Goal: Task Accomplishment & Management: Complete application form

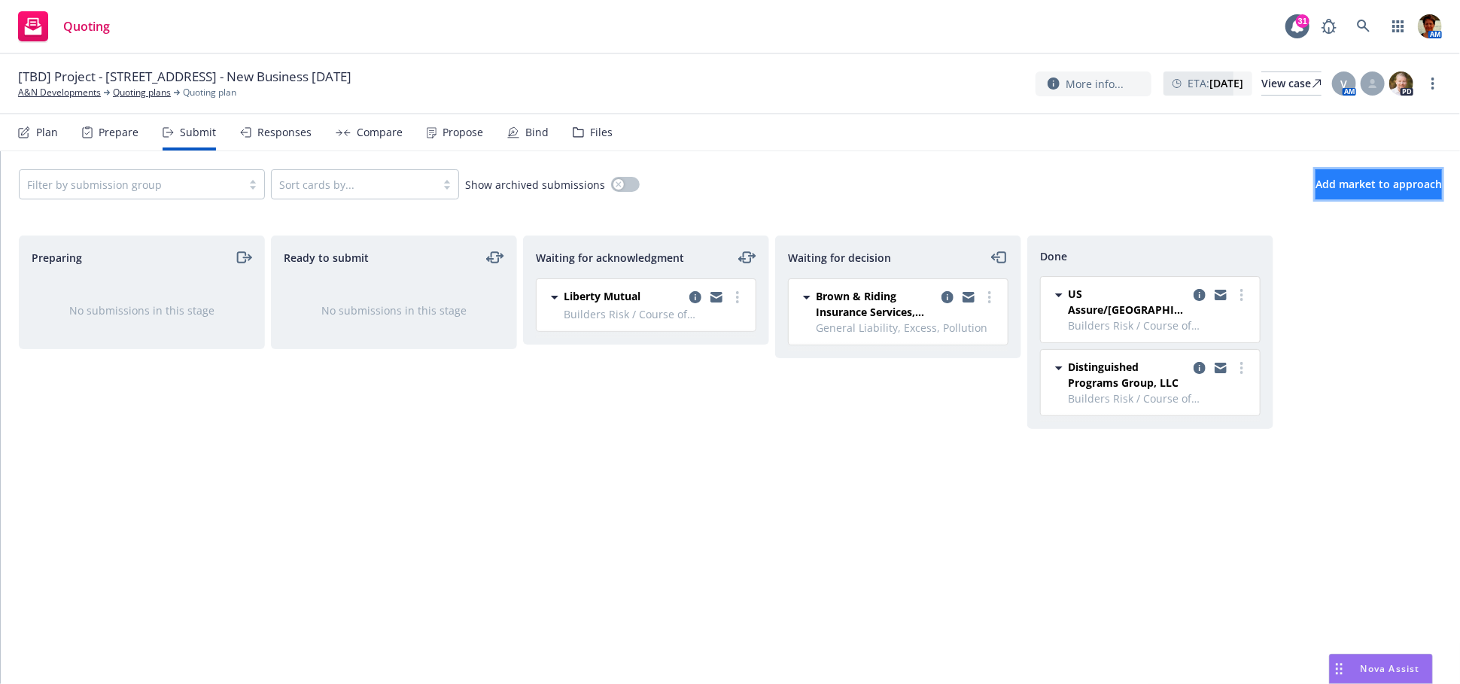
click at [1332, 190] on span "Add market to approach" at bounding box center [1379, 184] width 126 height 14
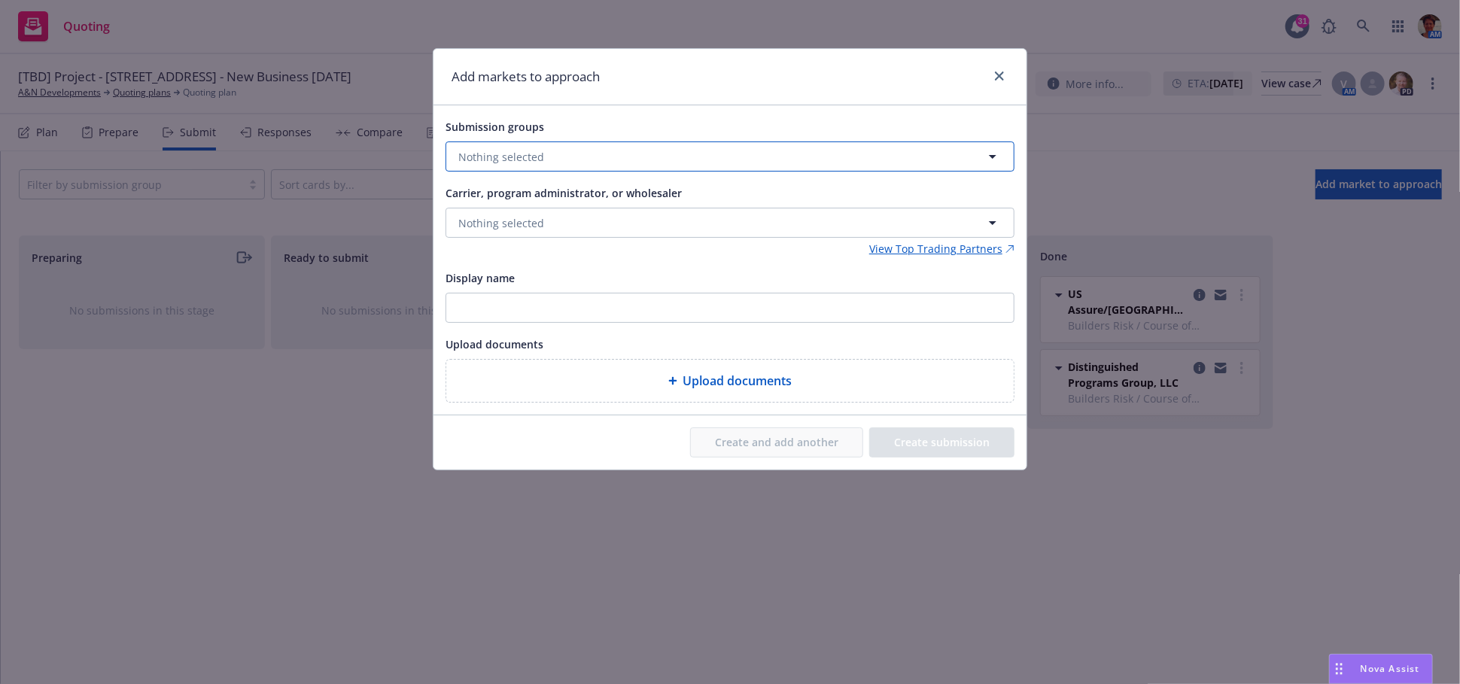
click at [531, 156] on span "Nothing selected" at bounding box center [501, 157] width 86 height 16
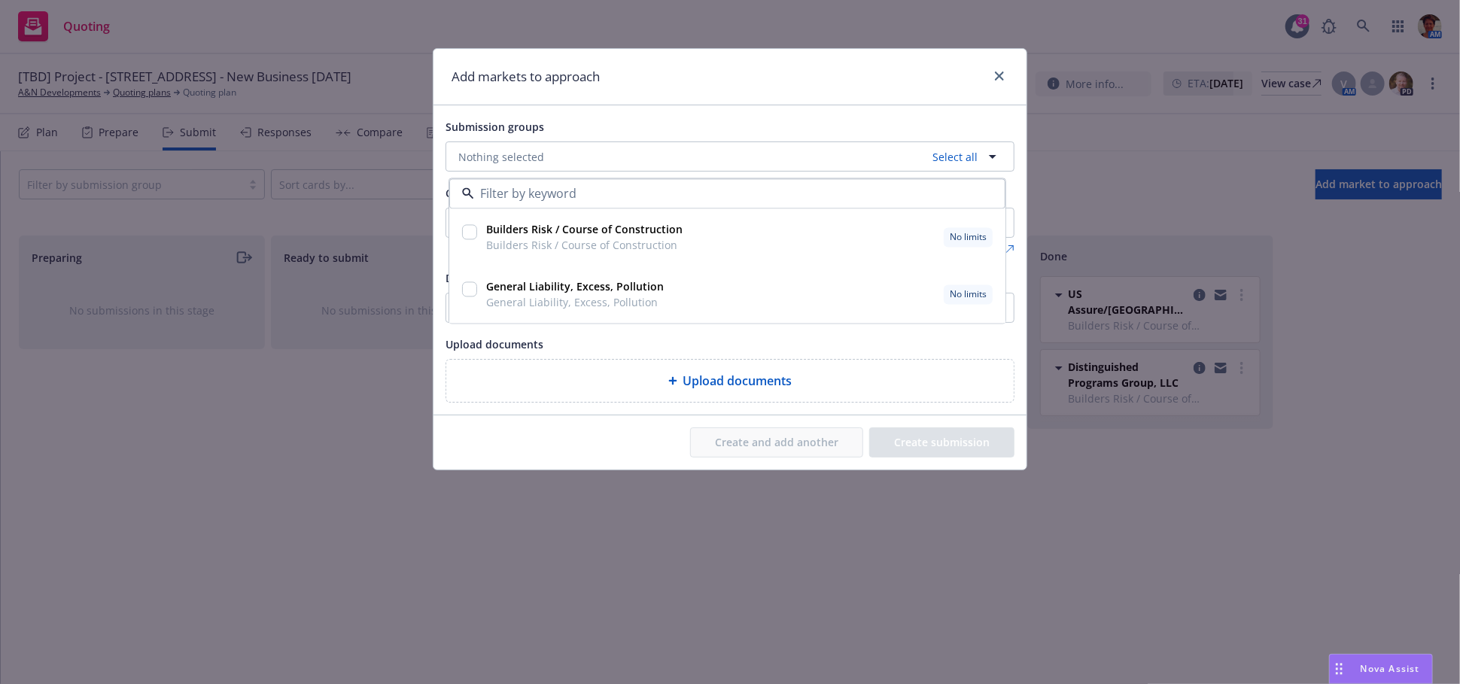
drag, startPoint x: 471, startPoint y: 230, endPoint x: 475, endPoint y: 244, distance: 14.1
click at [471, 230] on input "checkbox" at bounding box center [469, 232] width 15 height 15
checkbox input "true"
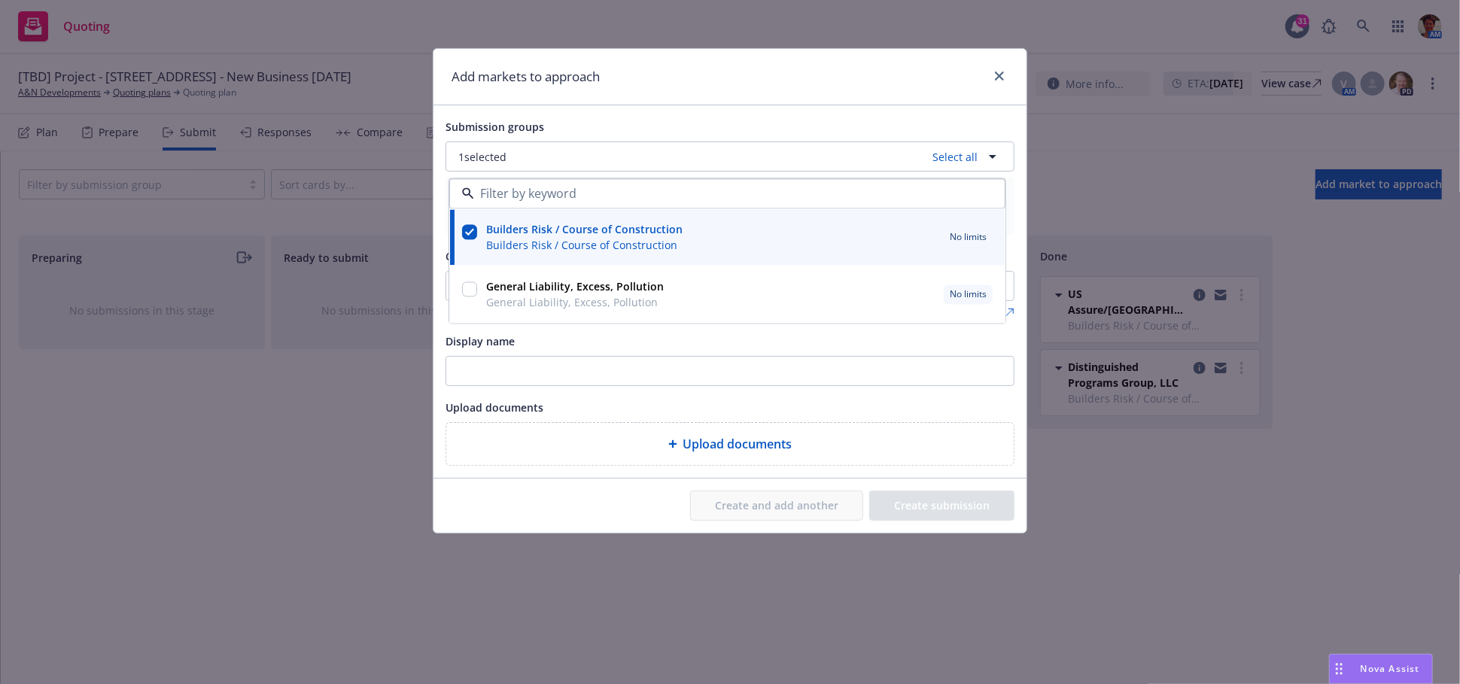
click at [1128, 504] on div "Add markets to approach Submission groups 1 selected Select all Builders Risk /…" at bounding box center [730, 342] width 1460 height 684
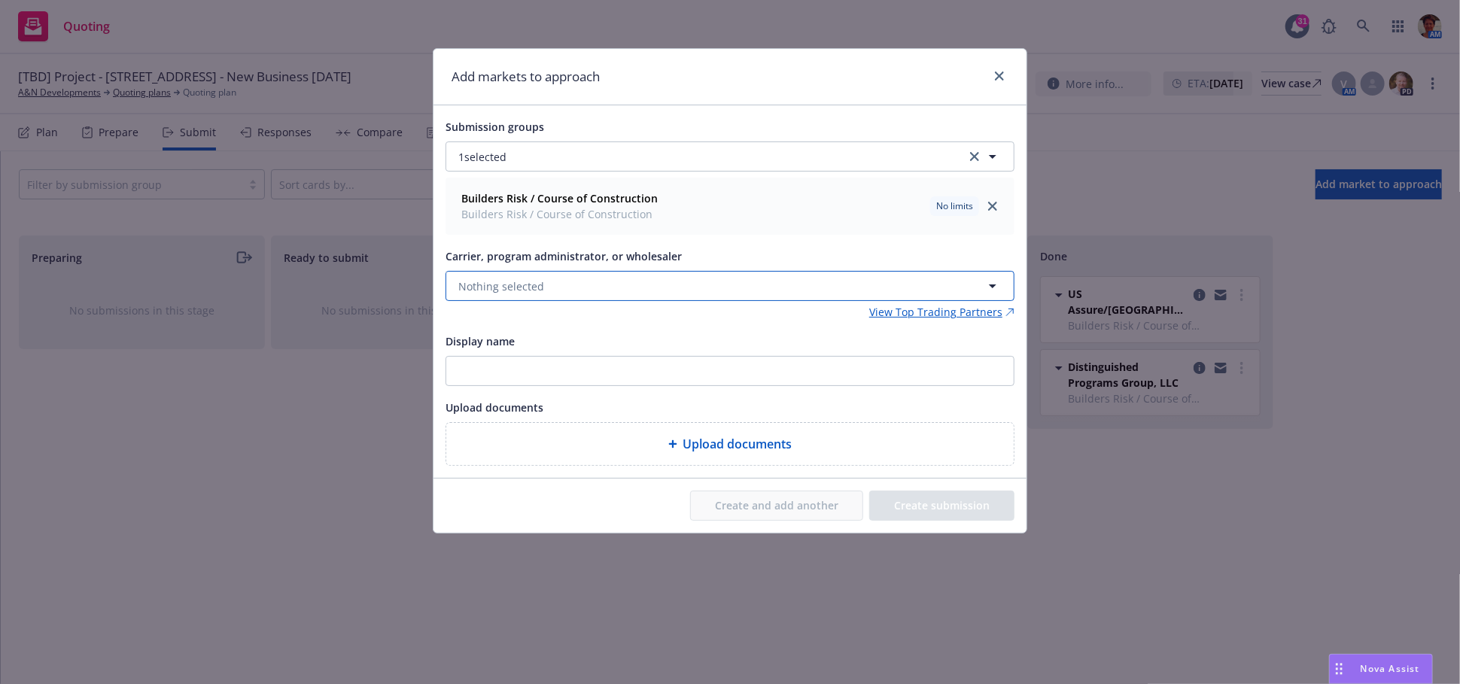
click at [471, 289] on span "Nothing selected" at bounding box center [501, 287] width 86 height 16
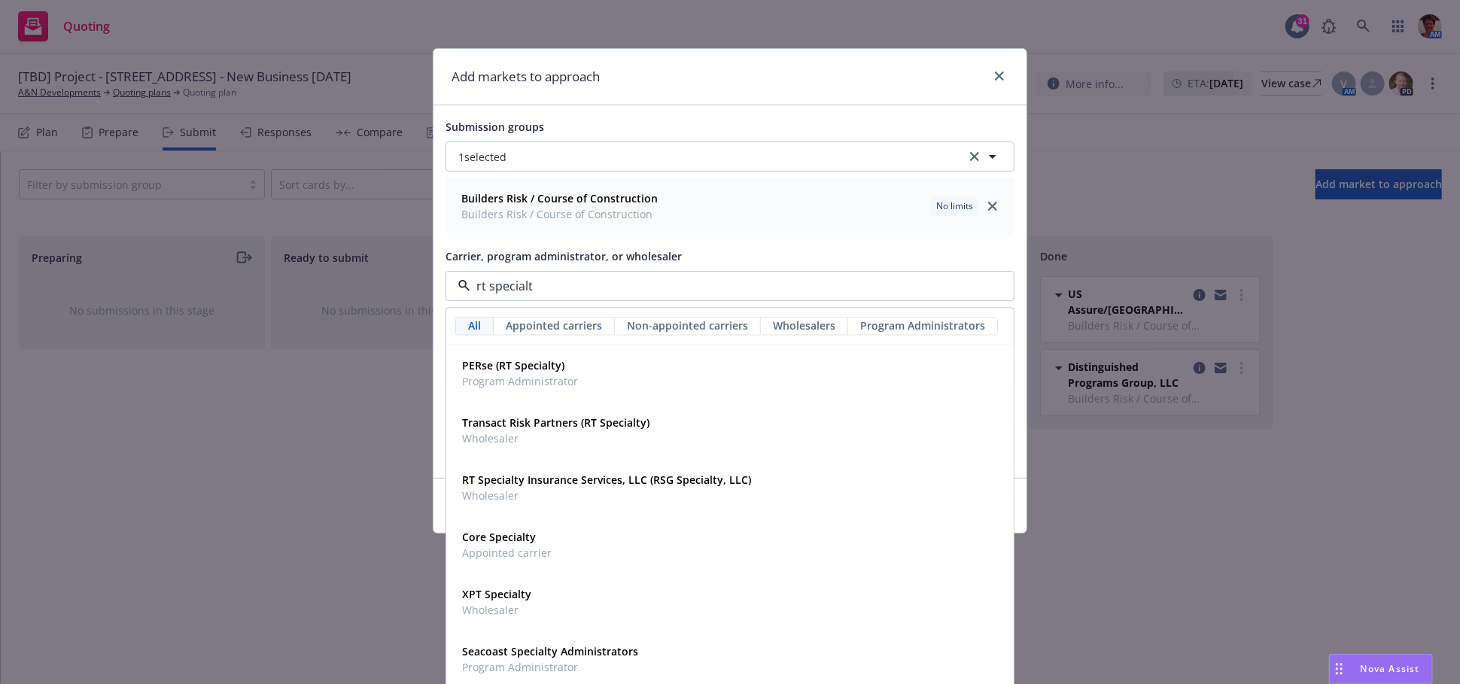
type input "rt specialty"
click at [506, 479] on strong "RT Specialty Insurance Services, LLC (RSG Specialty, LLC)" at bounding box center [606, 480] width 289 height 14
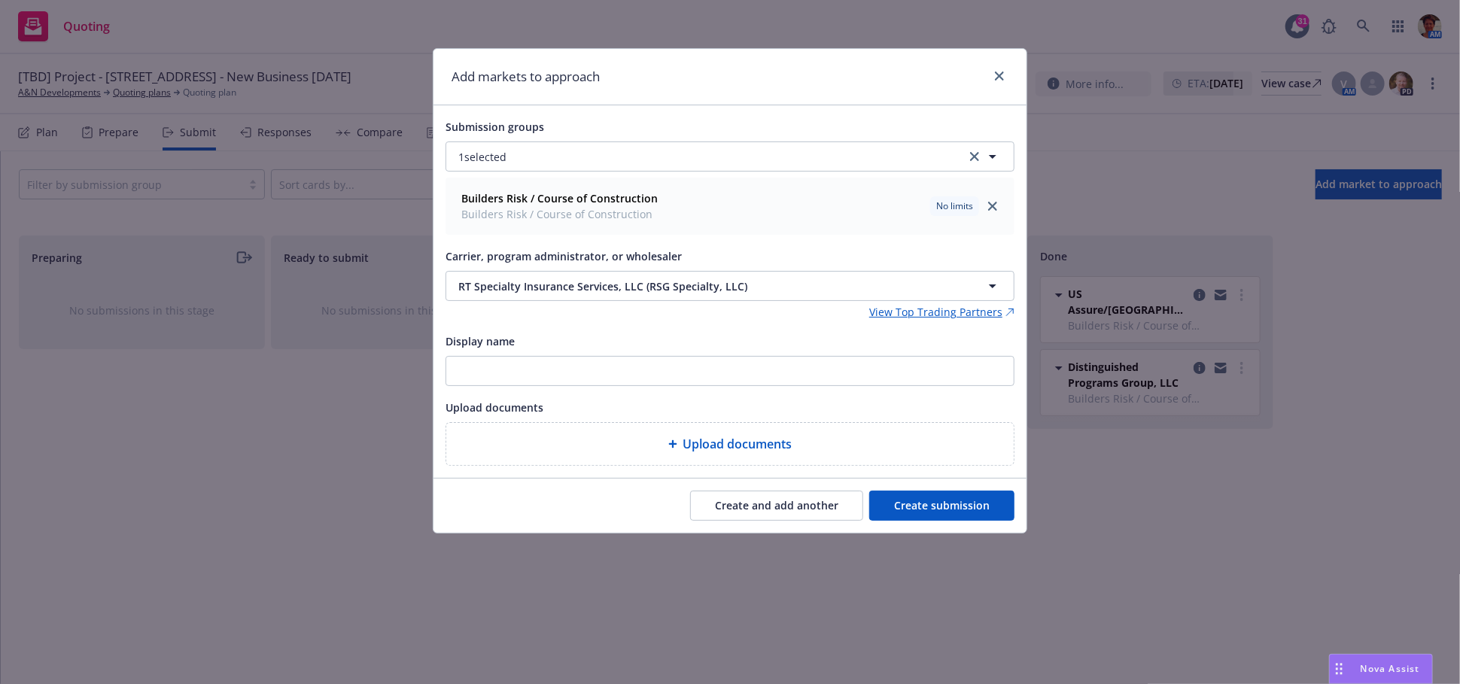
click at [914, 507] on button "Create submission" at bounding box center [941, 506] width 145 height 30
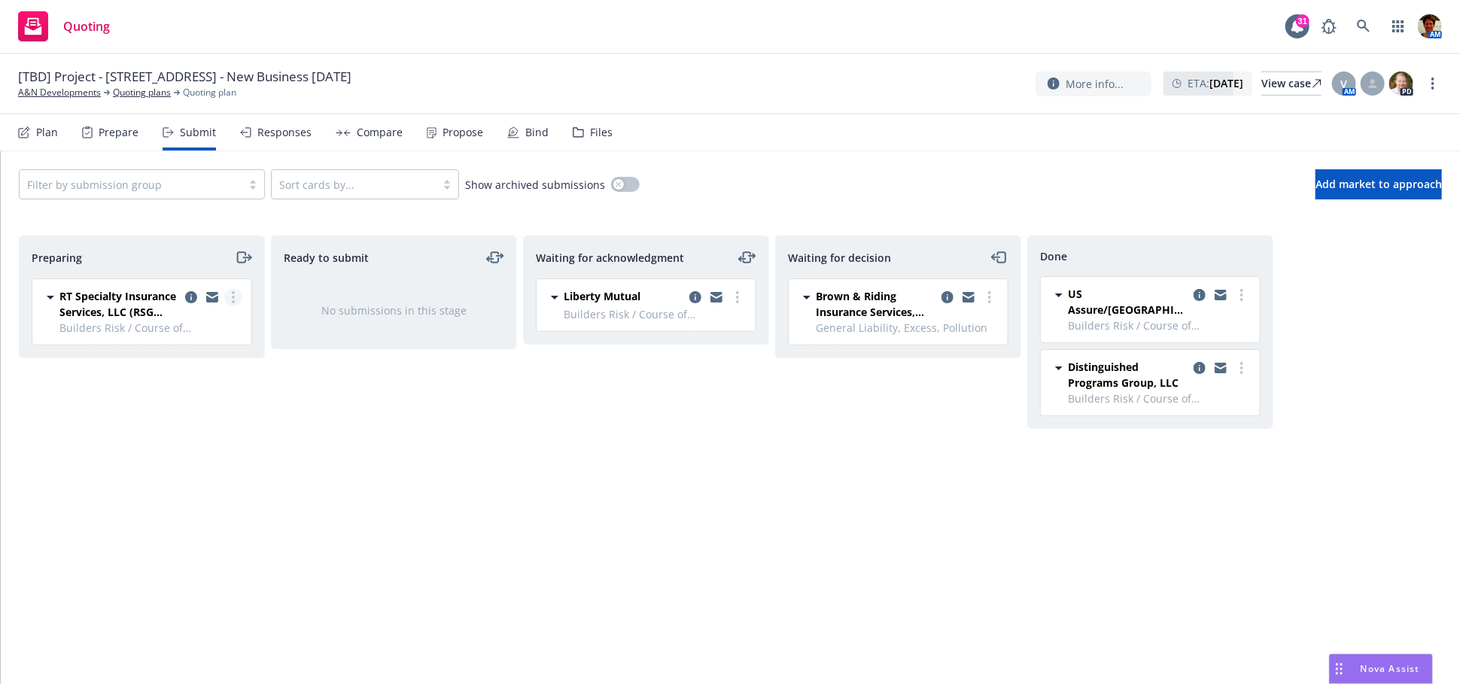
click at [235, 294] on link "more" at bounding box center [233, 297] width 18 height 18
click at [218, 330] on span "Complete preparation" at bounding box center [165, 328] width 148 height 14
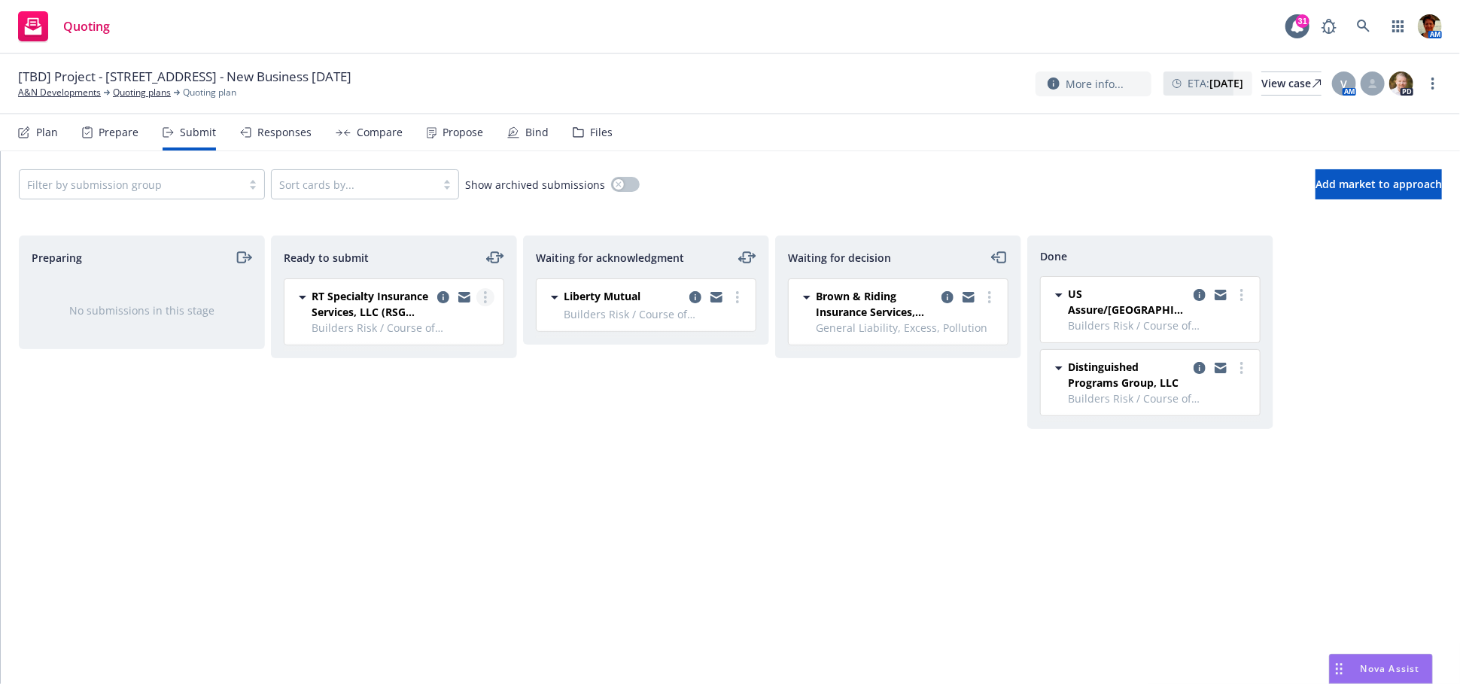
click at [484, 297] on circle "more" at bounding box center [485, 297] width 3 height 3
click at [466, 336] on link "Submit to underwriter" at bounding box center [418, 328] width 151 height 30
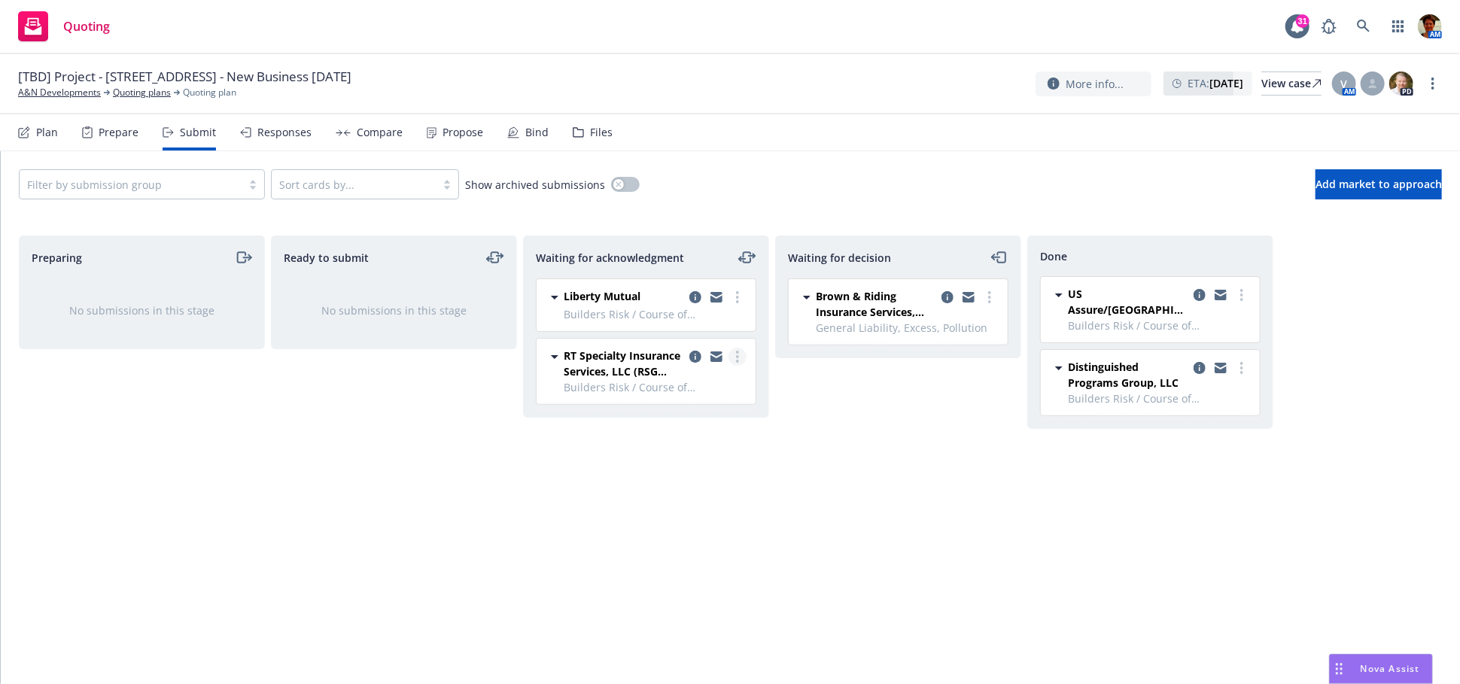
click at [736, 355] on circle "more" at bounding box center [737, 356] width 3 height 3
click at [717, 391] on span "Log acknowledgement" at bounding box center [669, 387] width 148 height 14
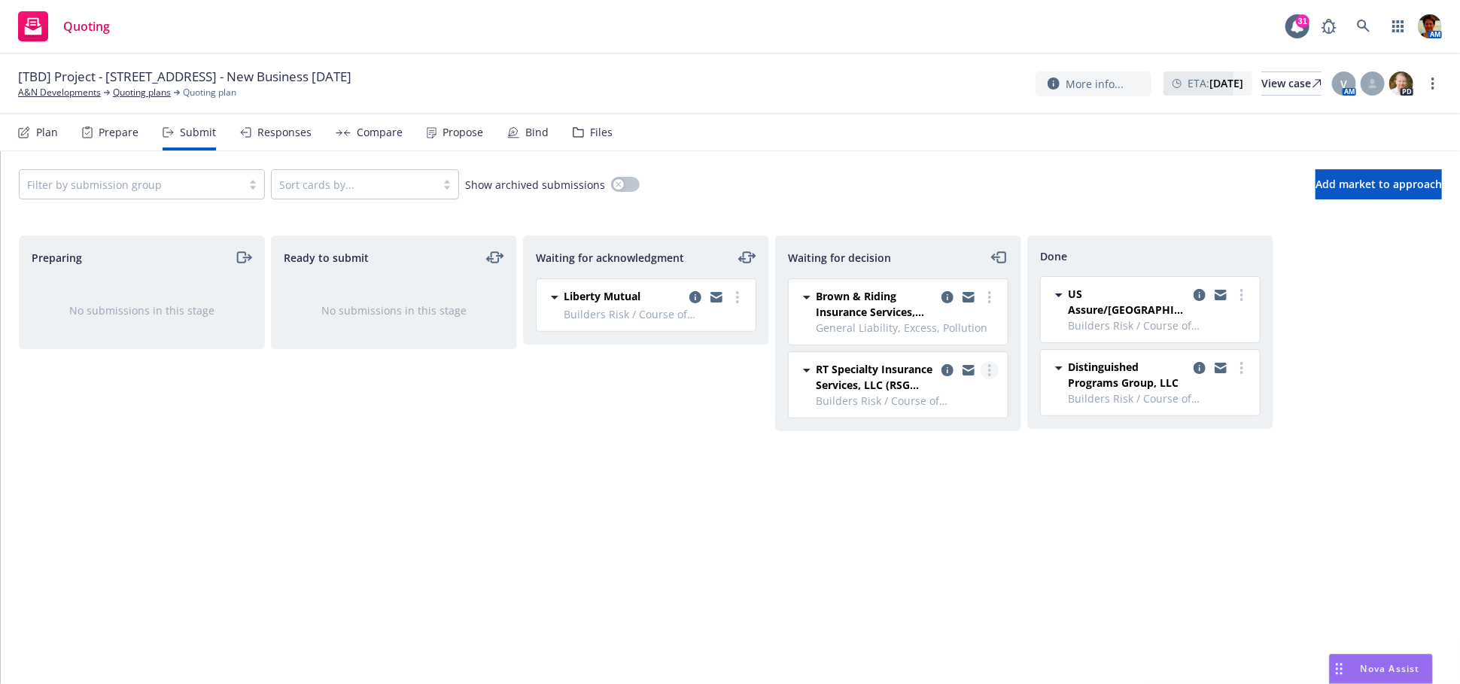
click at [991, 372] on icon "more" at bounding box center [989, 370] width 3 height 12
click at [957, 397] on span "Move back one step" at bounding box center [916, 401] width 136 height 14
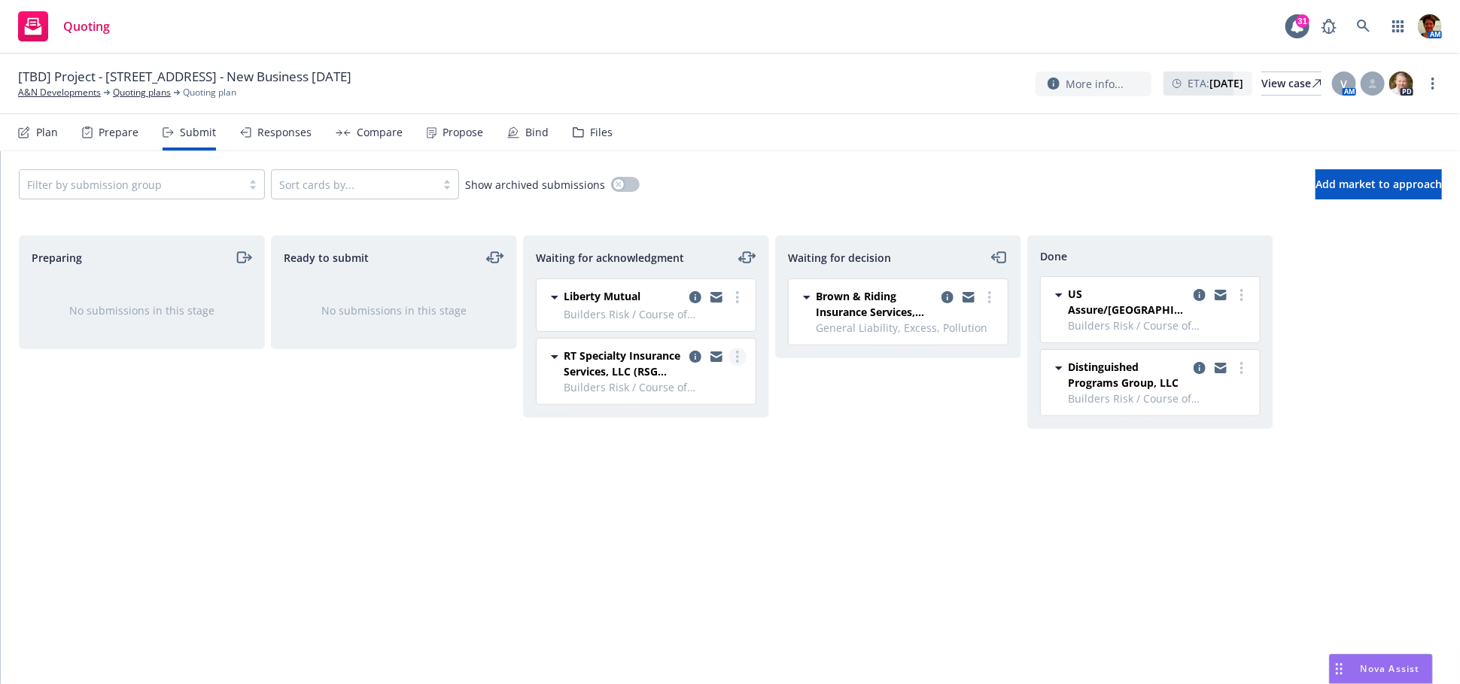
click at [735, 361] on link "more" at bounding box center [738, 357] width 18 height 18
click at [702, 565] on span "Copy logging email" at bounding box center [661, 568] width 132 height 14
